Goal: Find specific page/section: Find specific page/section

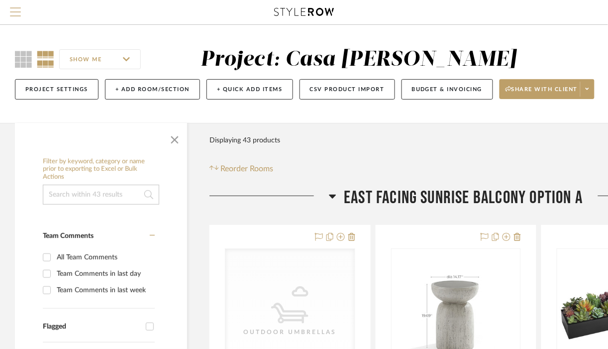
click at [20, 17] on span "Menu" at bounding box center [15, 14] width 11 height 15
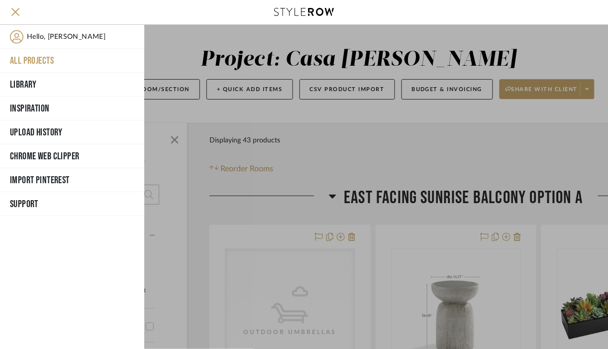
click at [32, 59] on button "All Projects" at bounding box center [72, 61] width 144 height 24
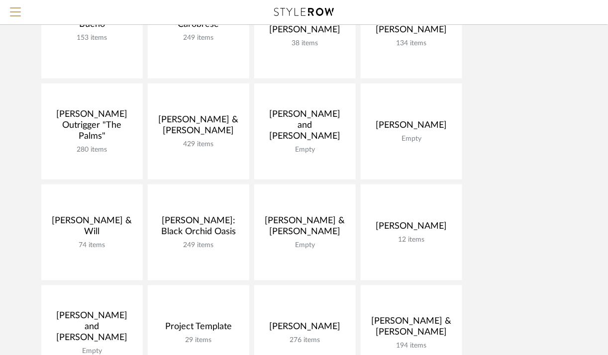
scroll to position [159, 0]
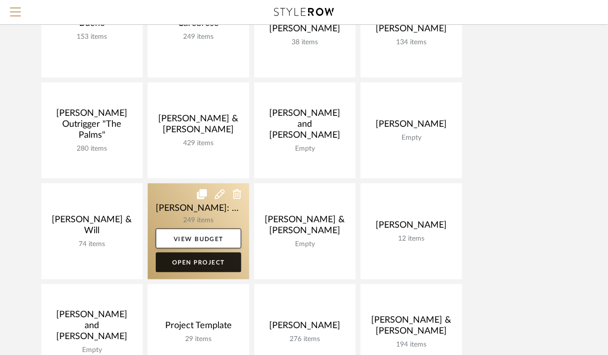
click at [200, 268] on link "Open Project" at bounding box center [199, 263] width 86 height 20
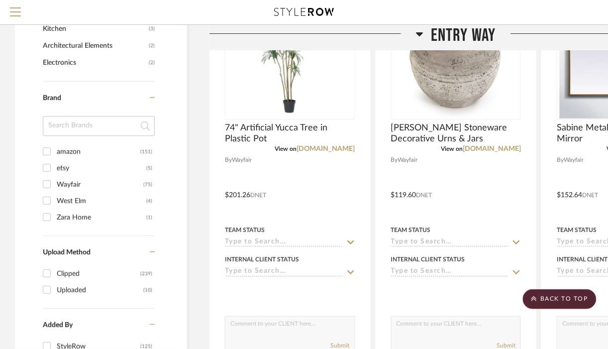
scroll to position [774, 0]
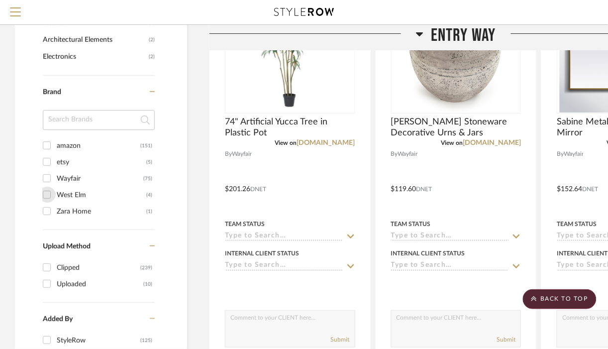
click at [48, 197] on input "West Elm (4)" at bounding box center [47, 195] width 16 height 16
checkbox input "true"
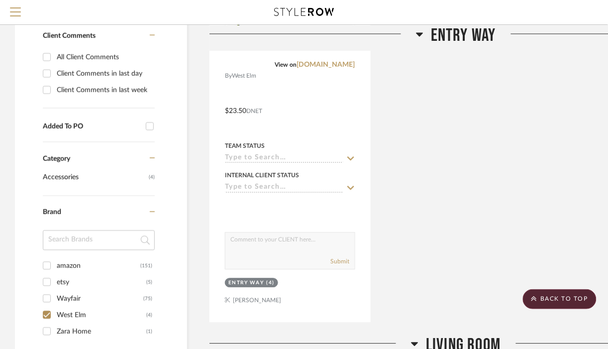
scroll to position [447, 0]
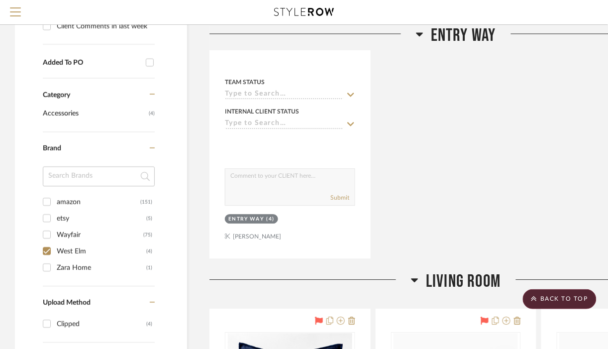
click at [49, 220] on input "etsy (5)" at bounding box center [47, 218] width 16 height 16
checkbox input "true"
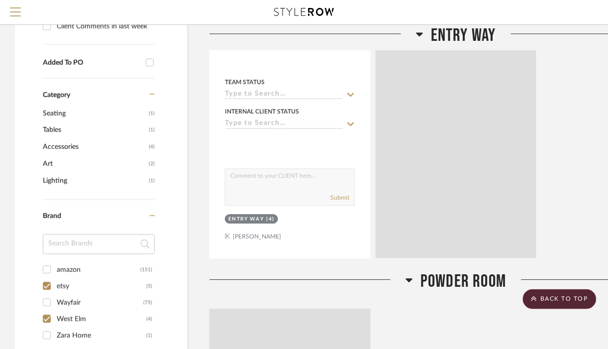
click at [49, 200] on div "Brand" at bounding box center [99, 214] width 112 height 29
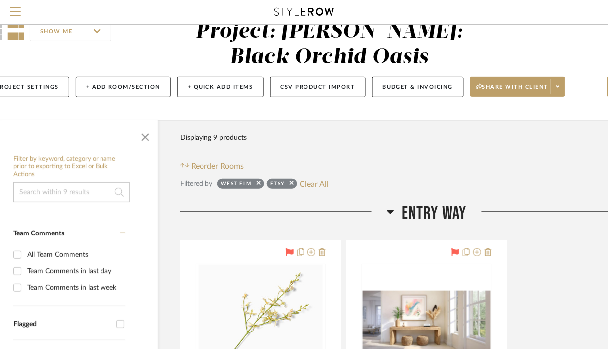
scroll to position [0, 29]
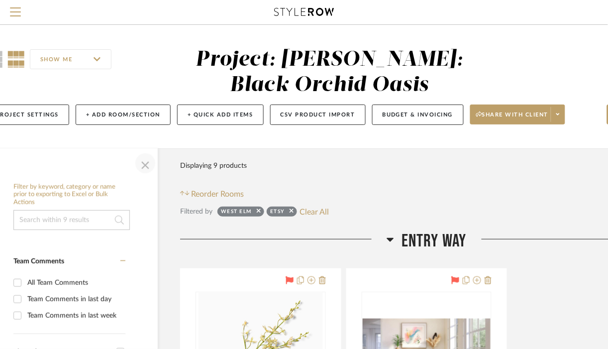
click at [150, 169] on span "button" at bounding box center [145, 163] width 24 height 24
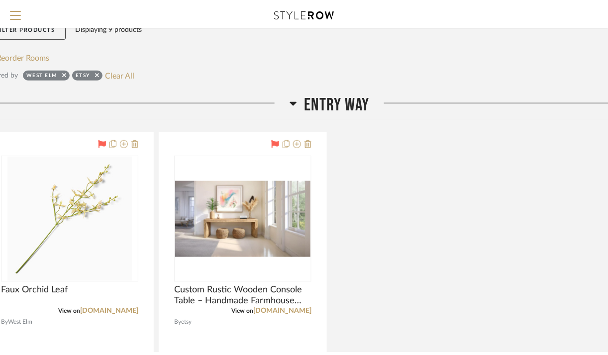
scroll to position [139, 0]
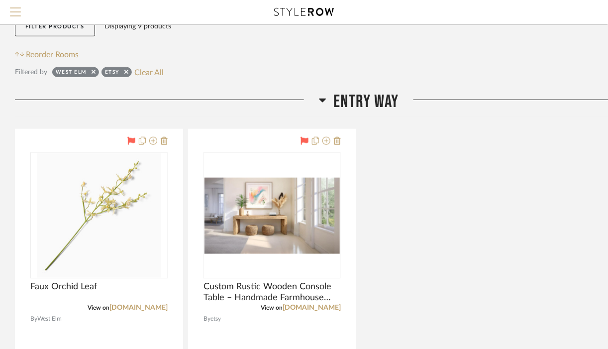
click at [16, 10] on span "Menu" at bounding box center [15, 14] width 11 height 15
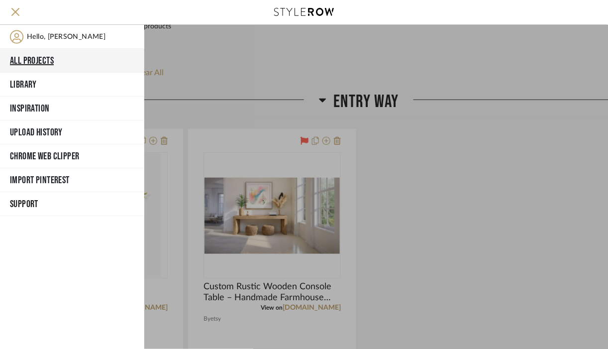
click at [29, 61] on button "All Projects" at bounding box center [72, 61] width 144 height 24
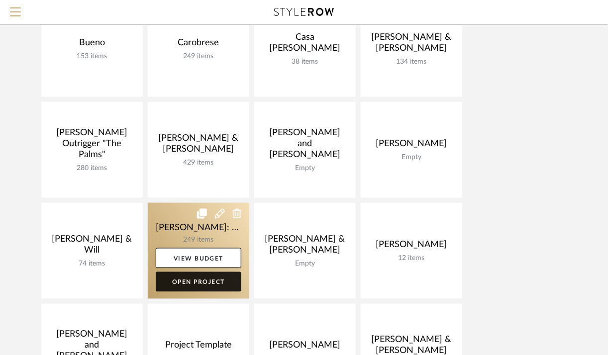
click at [208, 279] on link "Open Project" at bounding box center [199, 282] width 86 height 20
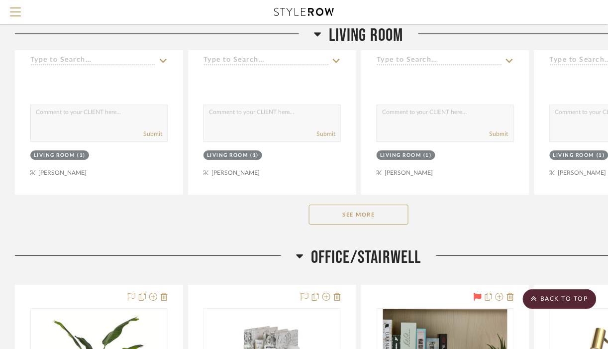
scroll to position [3110, 0]
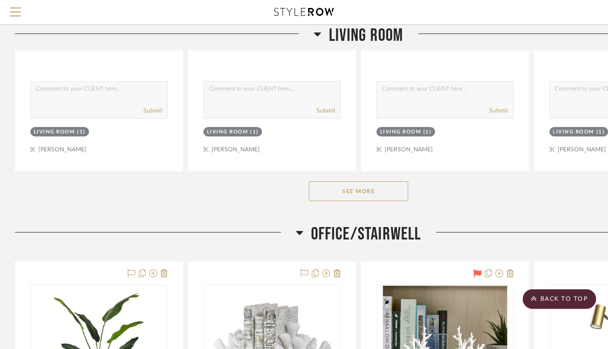
click at [379, 194] on button "See More" at bounding box center [359, 191] width 100 height 20
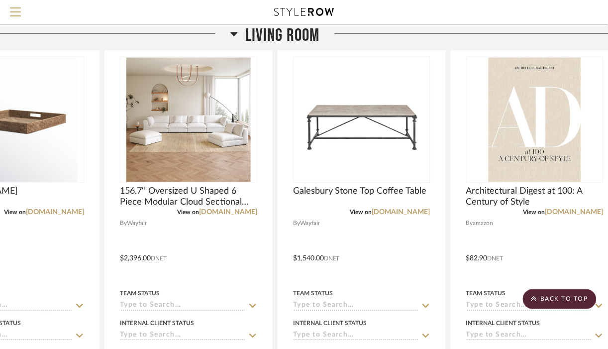
scroll to position [3695, 62]
